Goal: Find specific page/section: Find specific page/section

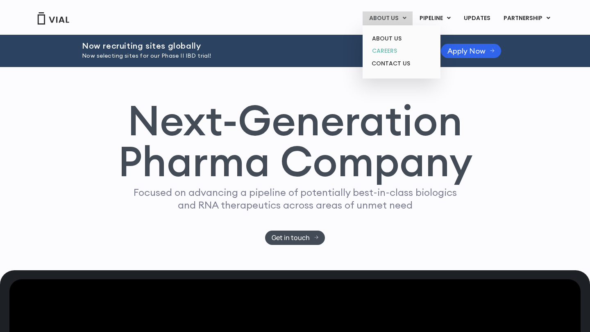
click at [391, 52] on link "CAREERS" at bounding box center [401, 51] width 72 height 13
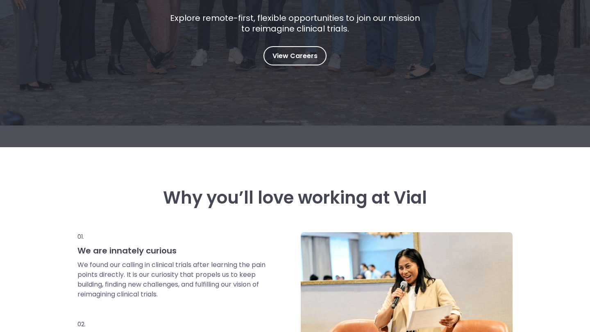
scroll to position [180, 0]
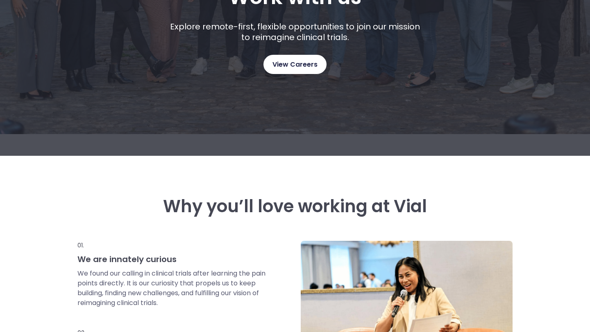
click at [289, 65] on span "View Careers" at bounding box center [294, 64] width 45 height 11
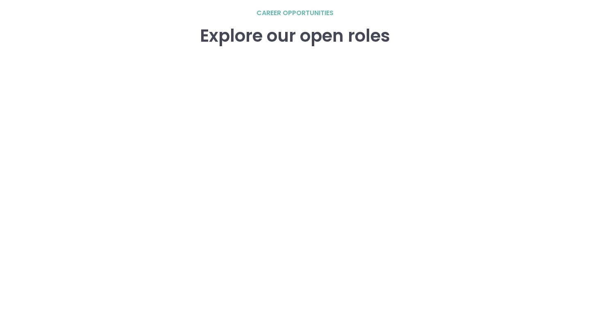
scroll to position [1163, 0]
